Goal: Task Accomplishment & Management: Complete application form

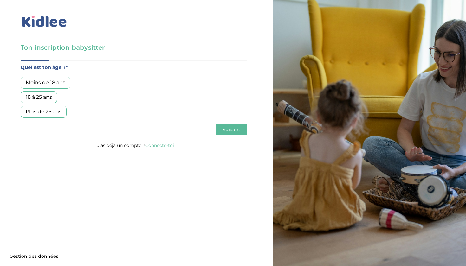
click at [48, 98] on div "18 à 25 ans" at bounding box center [39, 97] width 36 height 12
click at [219, 135] on button "Suivant" at bounding box center [232, 129] width 32 height 11
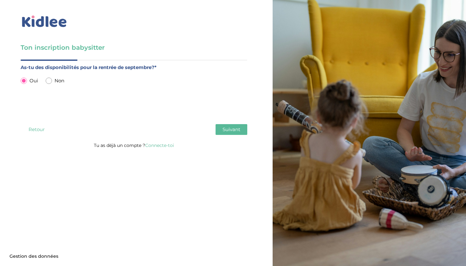
click at [250, 130] on div "Ton inscription babysitter Merci de vérifier que tous les champs sont remplis a…" at bounding box center [133, 76] width 277 height 153
click at [235, 130] on span "Suivant" at bounding box center [231, 129] width 18 height 6
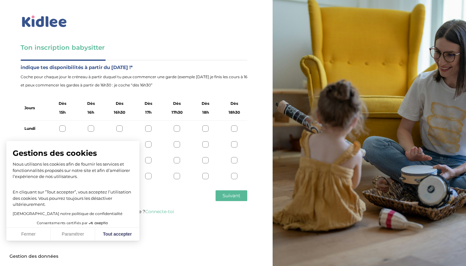
click at [42, 234] on button "Fermer" at bounding box center [28, 234] width 44 height 13
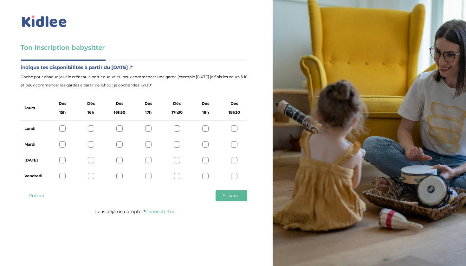
click at [63, 129] on div at bounding box center [62, 129] width 6 height 6
click at [66, 152] on div "Mardi" at bounding box center [134, 145] width 227 height 16
click at [65, 147] on div at bounding box center [62, 144] width 6 height 6
click at [64, 160] on div at bounding box center [62, 160] width 6 height 6
click at [61, 174] on div at bounding box center [62, 176] width 6 height 6
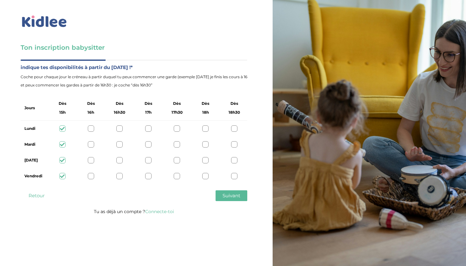
click at [219, 197] on button "Suivant" at bounding box center [232, 195] width 32 height 11
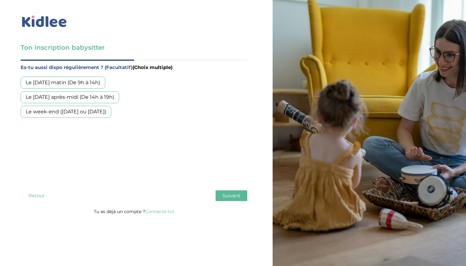
click at [92, 83] on div "Le mercredi matin (De 9h à 14h)" at bounding box center [63, 83] width 85 height 12
click at [99, 111] on div "Le week-end (samedi ou dimanche)" at bounding box center [66, 112] width 91 height 12
click at [237, 200] on button "Suivant" at bounding box center [232, 195] width 32 height 11
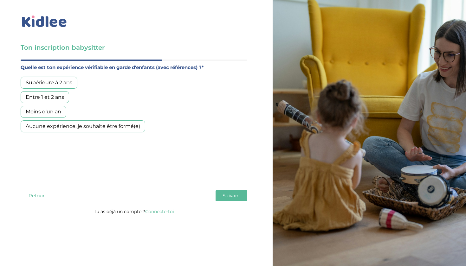
click at [61, 87] on div "Supérieure à 2 ans" at bounding box center [49, 83] width 57 height 12
click at [239, 195] on span "Suivant" at bounding box center [231, 196] width 18 height 6
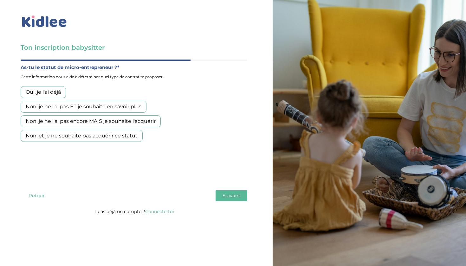
click at [78, 137] on div "Non, et je ne souhaite pas acquérir ce statut" at bounding box center [82, 136] width 122 height 12
click at [78, 119] on div "Non, je ne l'ai pas encore MAIS je souhaite l'acquérir" at bounding box center [91, 121] width 140 height 12
click at [127, 138] on div "Non, et je ne souhaite pas acquérir ce statut" at bounding box center [82, 136] width 122 height 12
click at [138, 107] on div "Non, je ne l'ai pas ET je souhaite en savoir plus" at bounding box center [84, 107] width 126 height 12
click at [94, 139] on div "Non, et je ne souhaite pas acquérir ce statut" at bounding box center [82, 136] width 122 height 12
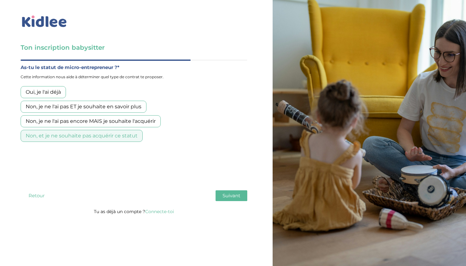
click at [233, 191] on button "Suivant" at bounding box center [232, 195] width 32 height 11
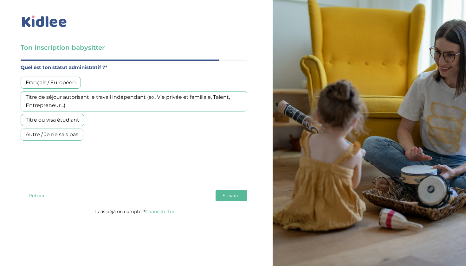
click at [62, 84] on div "Français / Européen" at bounding box center [51, 83] width 60 height 12
click at [222, 191] on button "Suivant" at bounding box center [232, 195] width 32 height 11
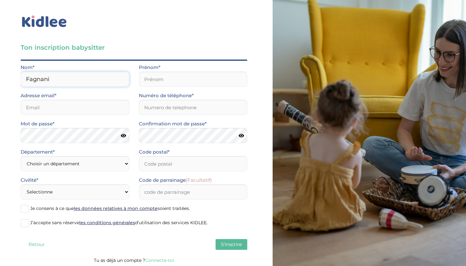
type input "Fagnani"
type input "F"
type input "Gabrielle"
type input "fagnanigabrielle@gmail.com"
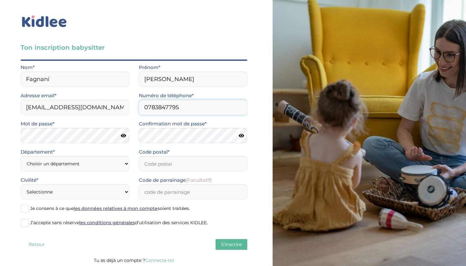
type input "0783847795"
select select "75"
click at [176, 164] on input "Code postal*" at bounding box center [193, 163] width 109 height 15
type input "75017"
select select "1"
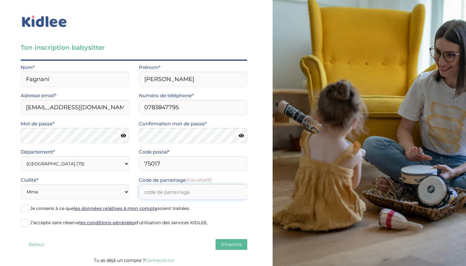
click at [153, 189] on input "Code de parrainage (Facultatif)" at bounding box center [193, 191] width 109 height 15
click at [24, 221] on span at bounding box center [25, 223] width 8 height 8
click at [0, 0] on input "J’accepte sans réserve les conditions générales d’utilisation des services KIDL…" at bounding box center [0, 0] width 0 height 0
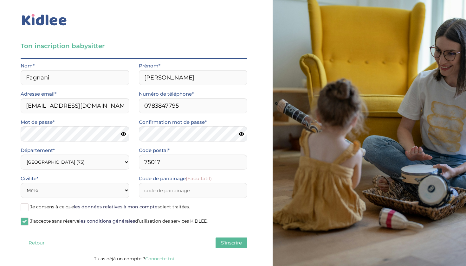
scroll to position [2, 0]
click at [231, 243] on span "S'inscrire" at bounding box center [231, 243] width 21 height 6
click at [226, 240] on span "S'inscrire" at bounding box center [231, 243] width 21 height 6
click at [26, 206] on span at bounding box center [25, 207] width 8 height 8
click at [0, 0] on input "Je consens à ce que les données relatives à mon compte soient traitées." at bounding box center [0, 0] width 0 height 0
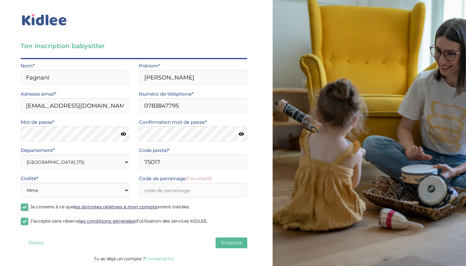
click at [229, 243] on span "S'inscrire" at bounding box center [231, 243] width 21 height 6
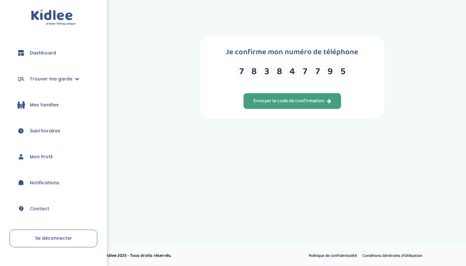
click at [321, 105] on div "Envoyer le code de confirmation" at bounding box center [292, 101] width 78 height 7
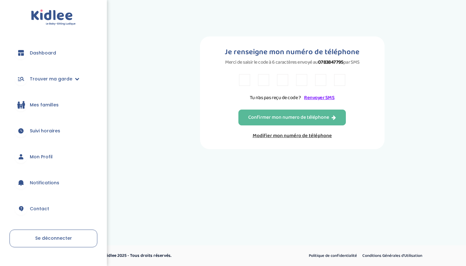
click at [246, 79] on input "text" at bounding box center [244, 80] width 11 height 12
type input "L"
type input "Z"
type input "V"
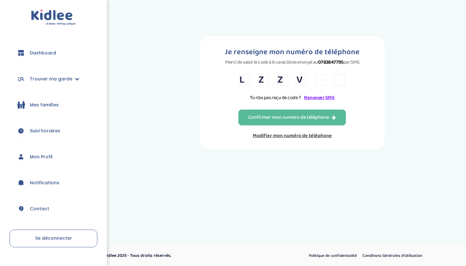
type input "M"
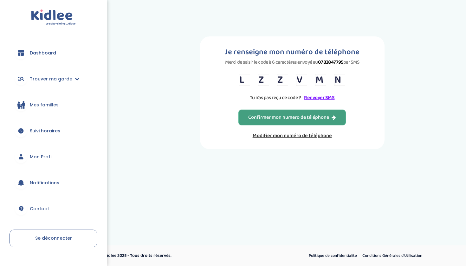
type input "N"
click at [253, 119] on div "Confirmer mon numero de téléphone" at bounding box center [292, 117] width 88 height 7
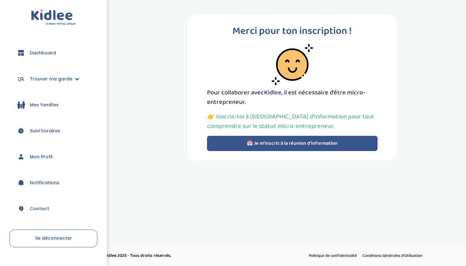
click at [72, 79] on link "Trouver ma garde" at bounding box center [54, 79] width 88 height 23
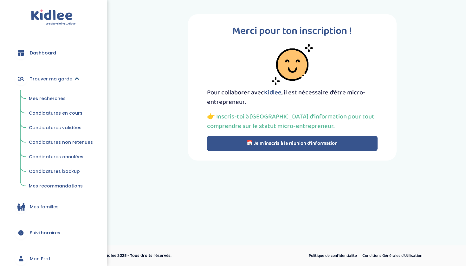
click at [71, 79] on link "Trouver ma garde" at bounding box center [54, 79] width 88 height 23
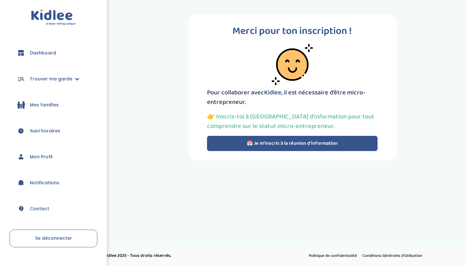
click at [41, 160] on link "Mon Profil" at bounding box center [54, 156] width 88 height 23
click at [57, 160] on link "Mon Profil" at bounding box center [54, 156] width 88 height 23
click at [231, 188] on div "trouver ma garde Dashboard Mon profil Mes famille Mes documents Dashboard Trouv…" at bounding box center [233, 111] width 466 height 222
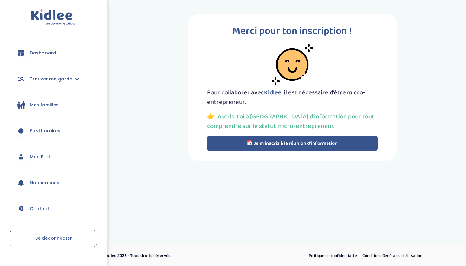
click at [261, 142] on button "📅 Je m’inscris à la réunion d’information" at bounding box center [292, 143] width 171 height 15
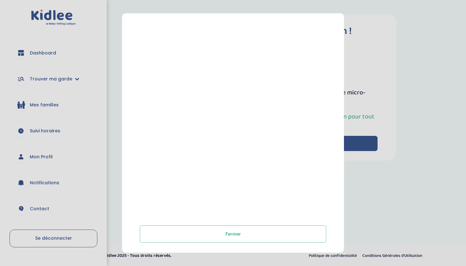
scroll to position [83, 0]
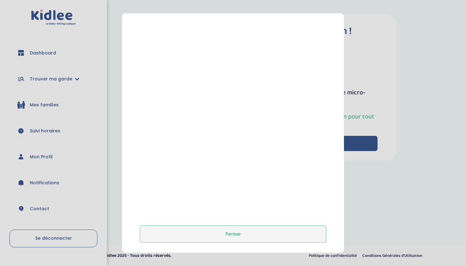
click at [237, 228] on button "Fermer" at bounding box center [233, 234] width 186 height 17
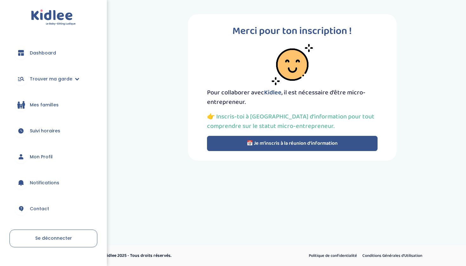
click at [48, 182] on span "Notifications" at bounding box center [44, 183] width 29 height 7
click at [50, 50] on span "Dashboard" at bounding box center [43, 53] width 26 height 7
click at [42, 54] on span "Dashboard" at bounding box center [43, 53] width 26 height 7
click at [301, 147] on button "📅 Je m’inscris à la réunion d’information" at bounding box center [292, 143] width 171 height 15
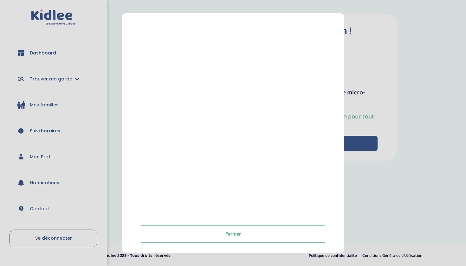
scroll to position [83, 0]
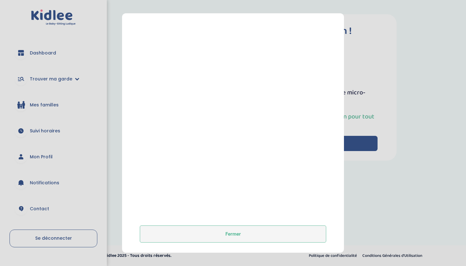
click at [235, 228] on button "Fermer" at bounding box center [233, 234] width 186 height 17
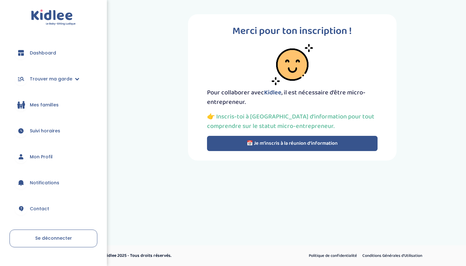
scroll to position [0, 0]
click at [136, 192] on div "trouver ma garde Dashboard Mon profil Mes famille Mes documents Dashboard Trouv…" at bounding box center [233, 111] width 466 height 222
click at [71, 198] on link "Contact" at bounding box center [54, 208] width 88 height 23
click at [55, 187] on link "Notifications" at bounding box center [54, 182] width 88 height 23
click at [43, 143] on ul "Dashboard Trouver ma garde Mes recherches Candidatures en cours Candidatures va…" at bounding box center [54, 145] width 88 height 206
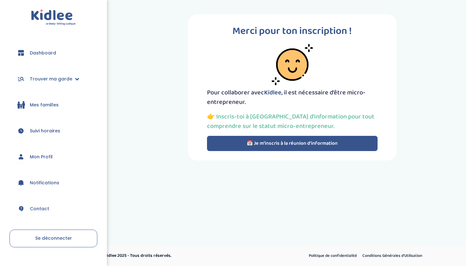
click at [45, 85] on link "Trouver ma garde" at bounding box center [54, 79] width 88 height 23
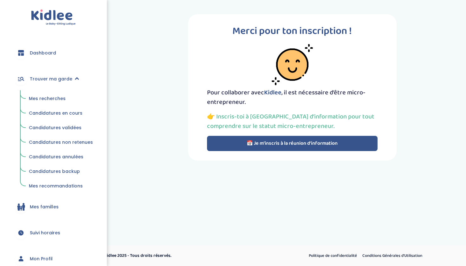
click at [46, 100] on span "Mes recherches" at bounding box center [47, 98] width 37 height 6
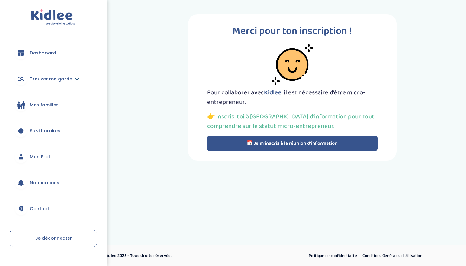
click at [64, 80] on span "Trouver ma garde" at bounding box center [51, 79] width 42 height 7
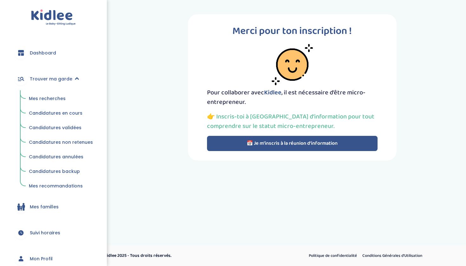
click at [59, 48] on link "Dashboard" at bounding box center [54, 53] width 88 height 23
